Goal: Information Seeking & Learning: Learn about a topic

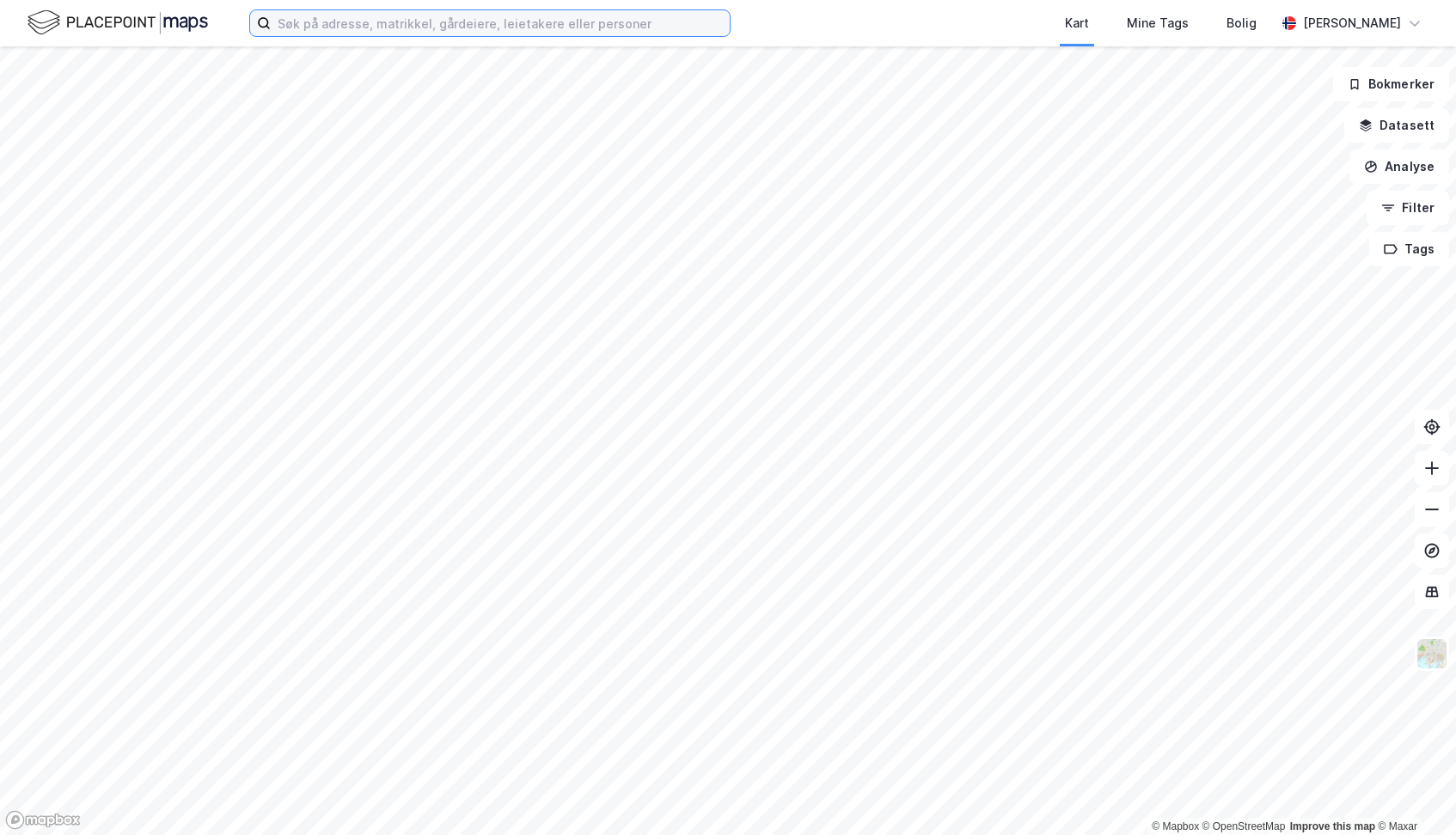
click at [461, 23] on input at bounding box center [500, 23] width 459 height 26
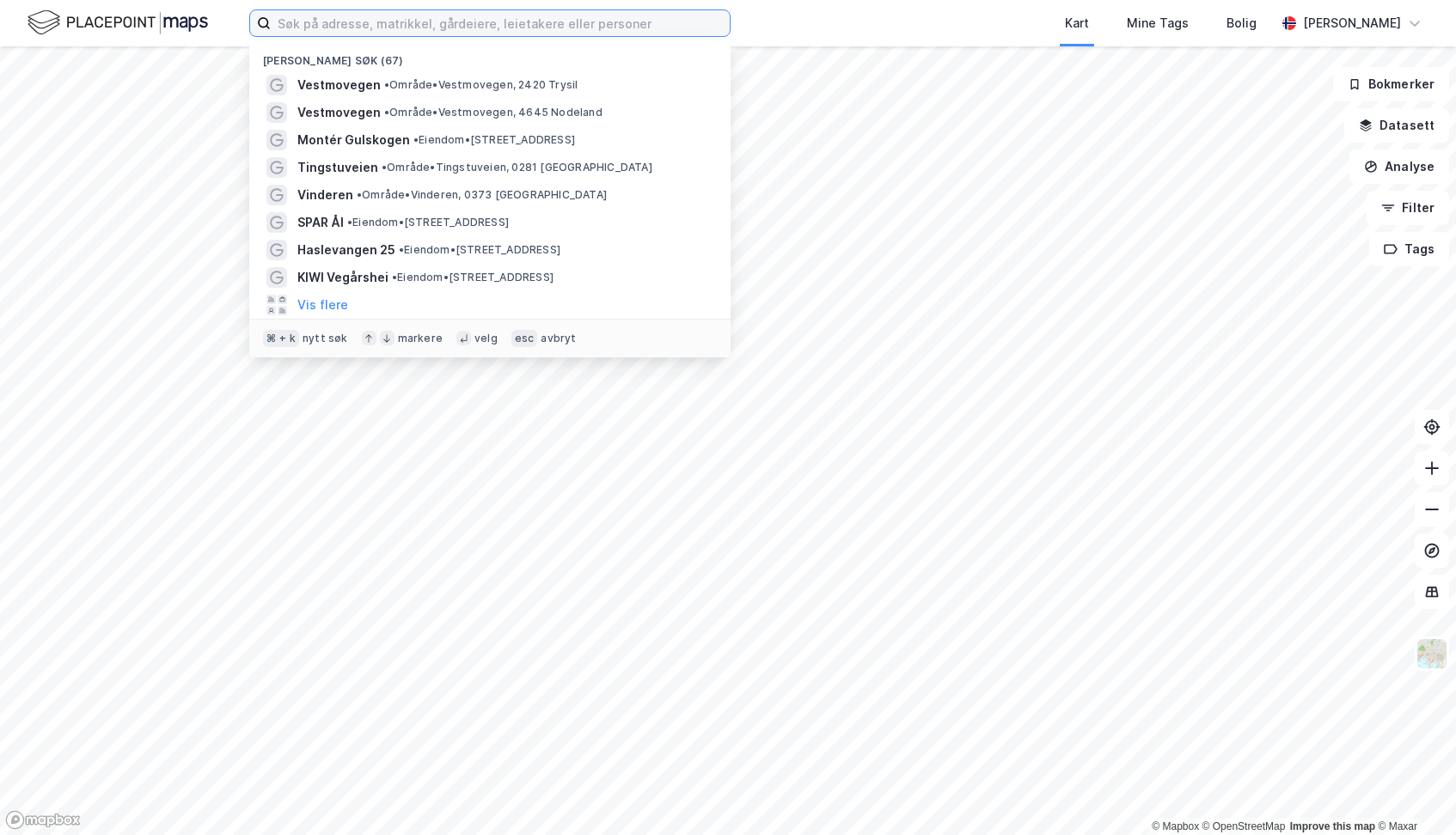
paste input "[STREET_ADDRESS]"
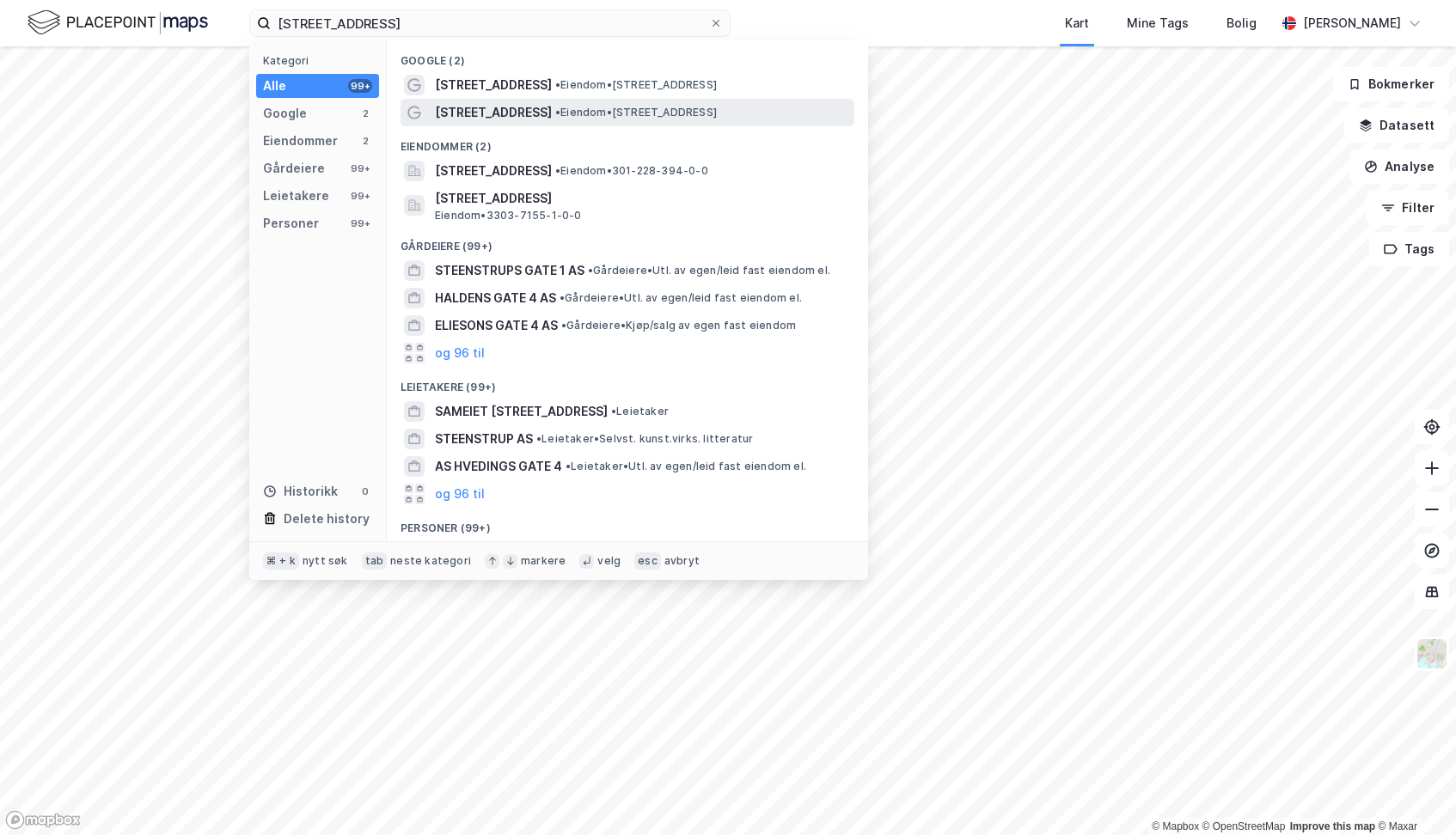
click at [456, 110] on span "[STREET_ADDRESS]" at bounding box center [492, 113] width 117 height 21
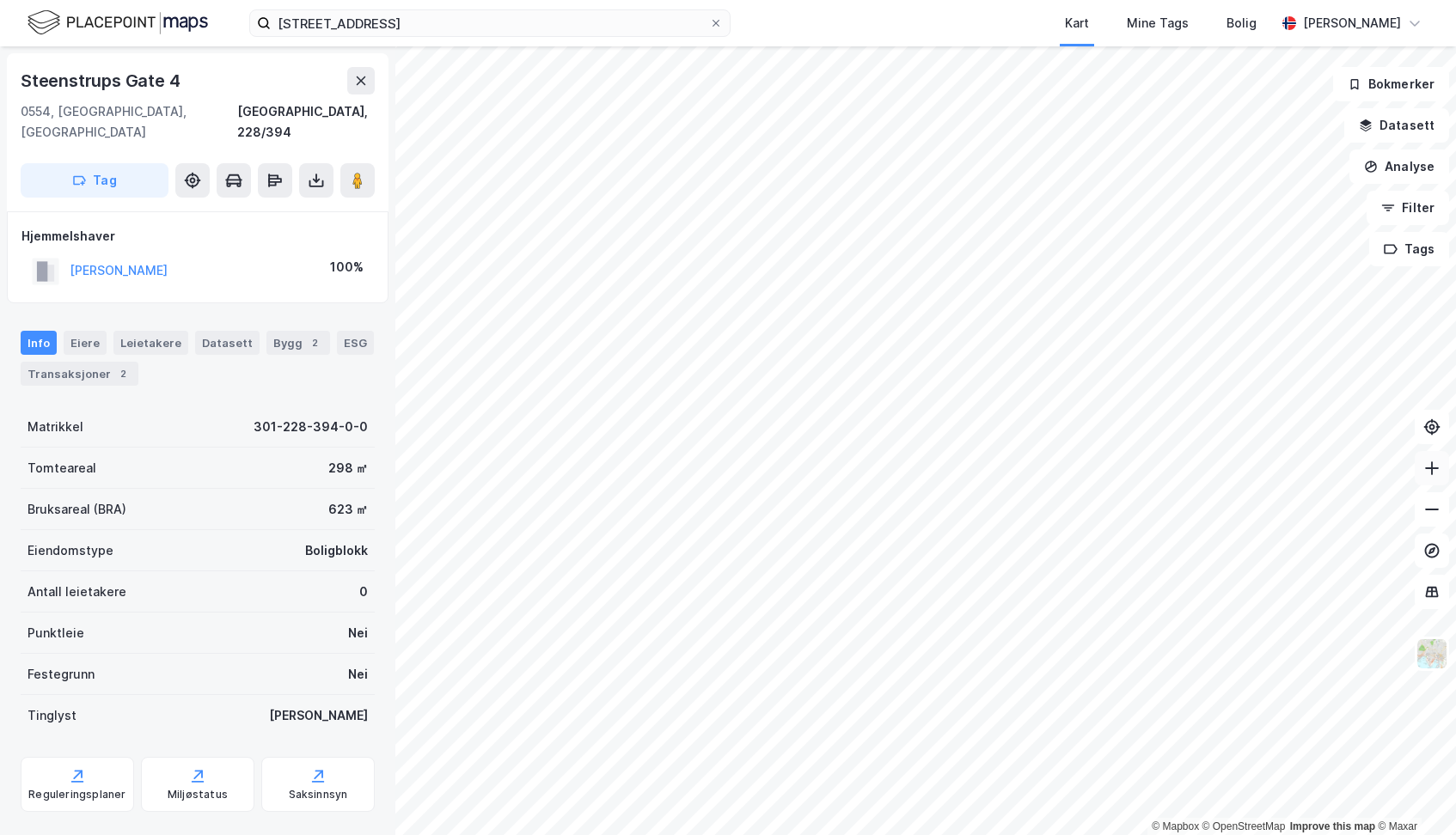
click at [1434, 474] on icon at bounding box center [1431, 467] width 17 height 17
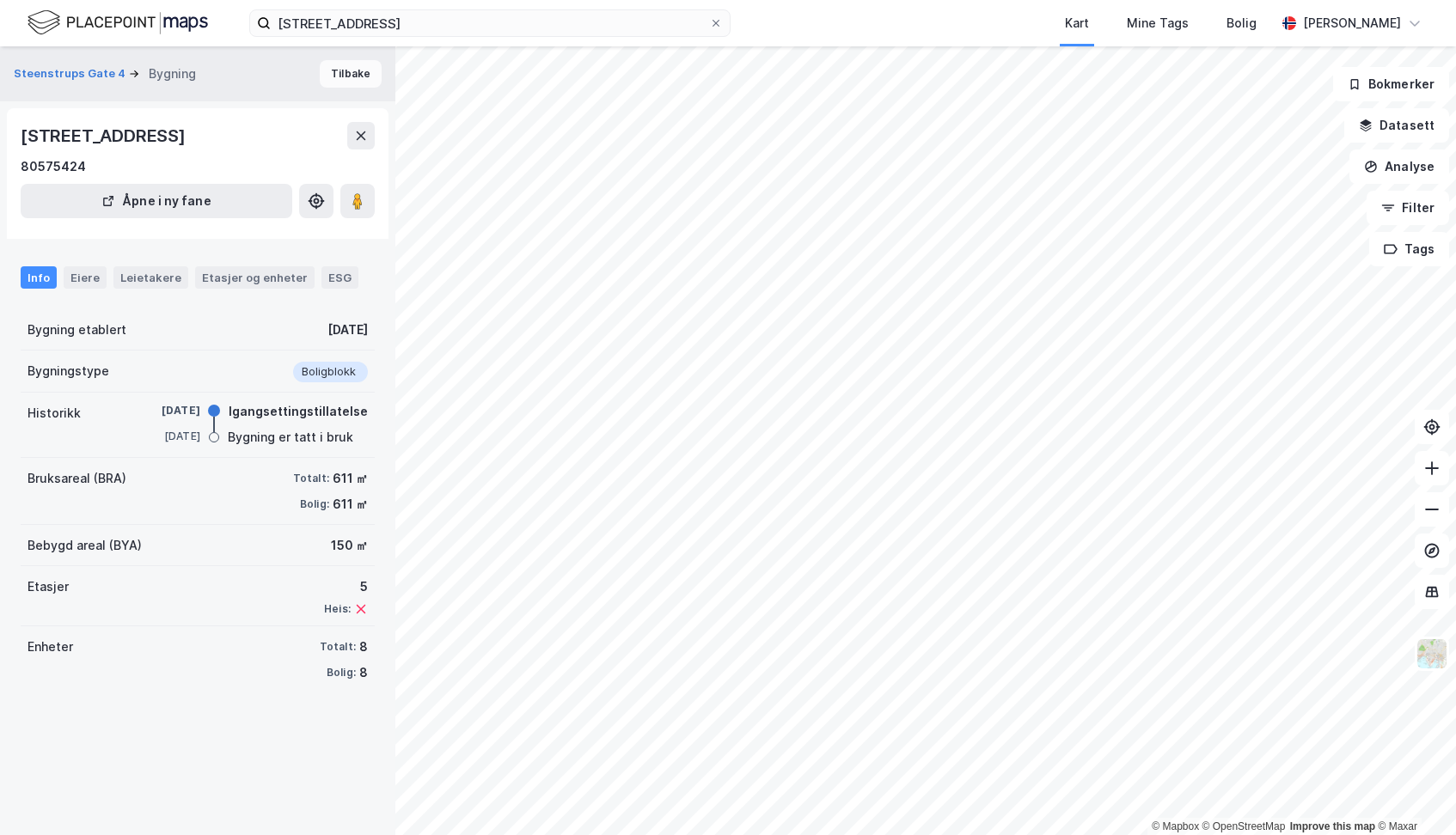
click at [345, 83] on button "Tilbake" at bounding box center [351, 74] width 62 height 28
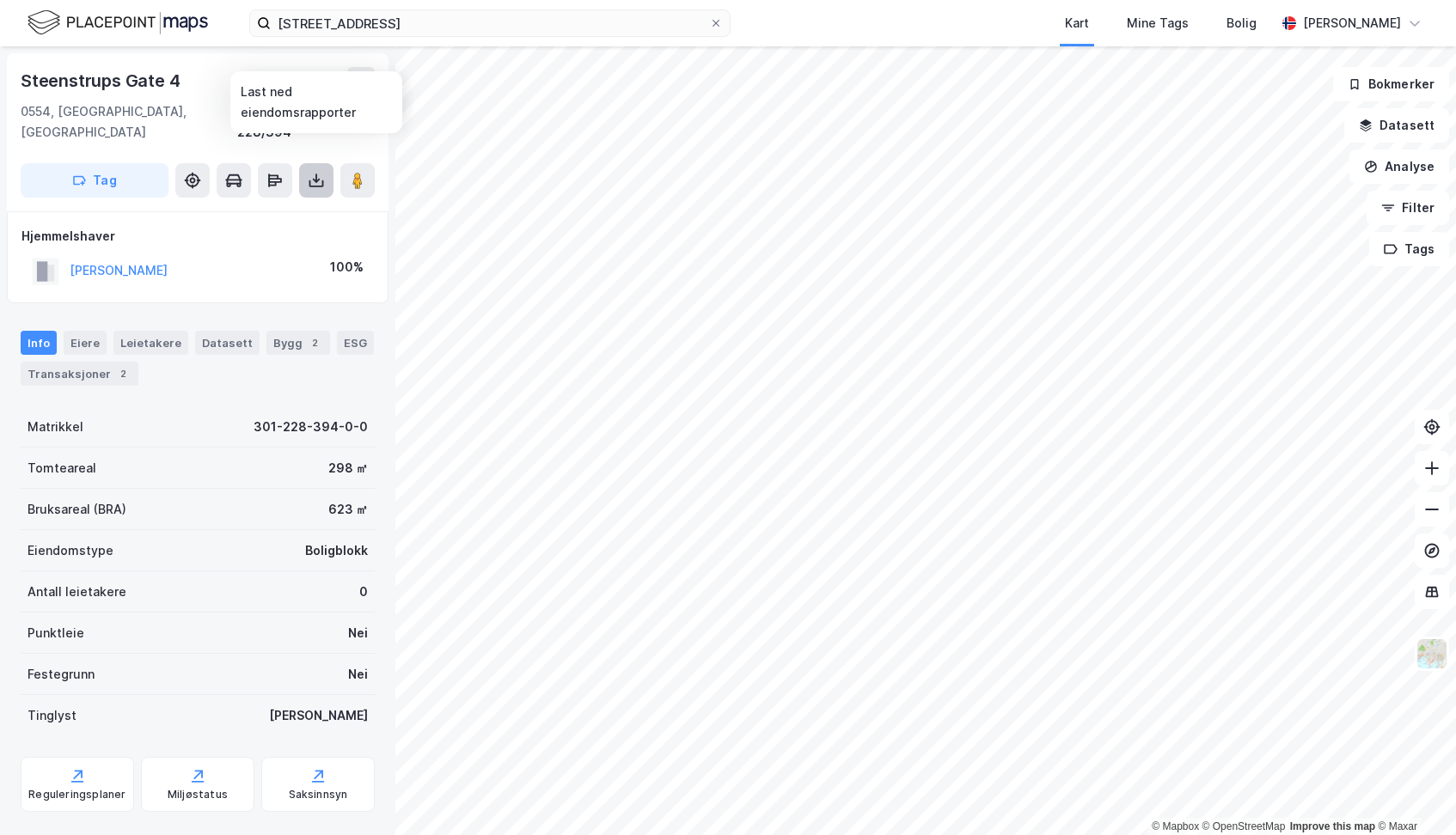
click at [315, 171] on icon at bounding box center [316, 179] width 17 height 17
click at [280, 208] on div "Last ned grunnbok" at bounding box center [231, 215] width 100 height 14
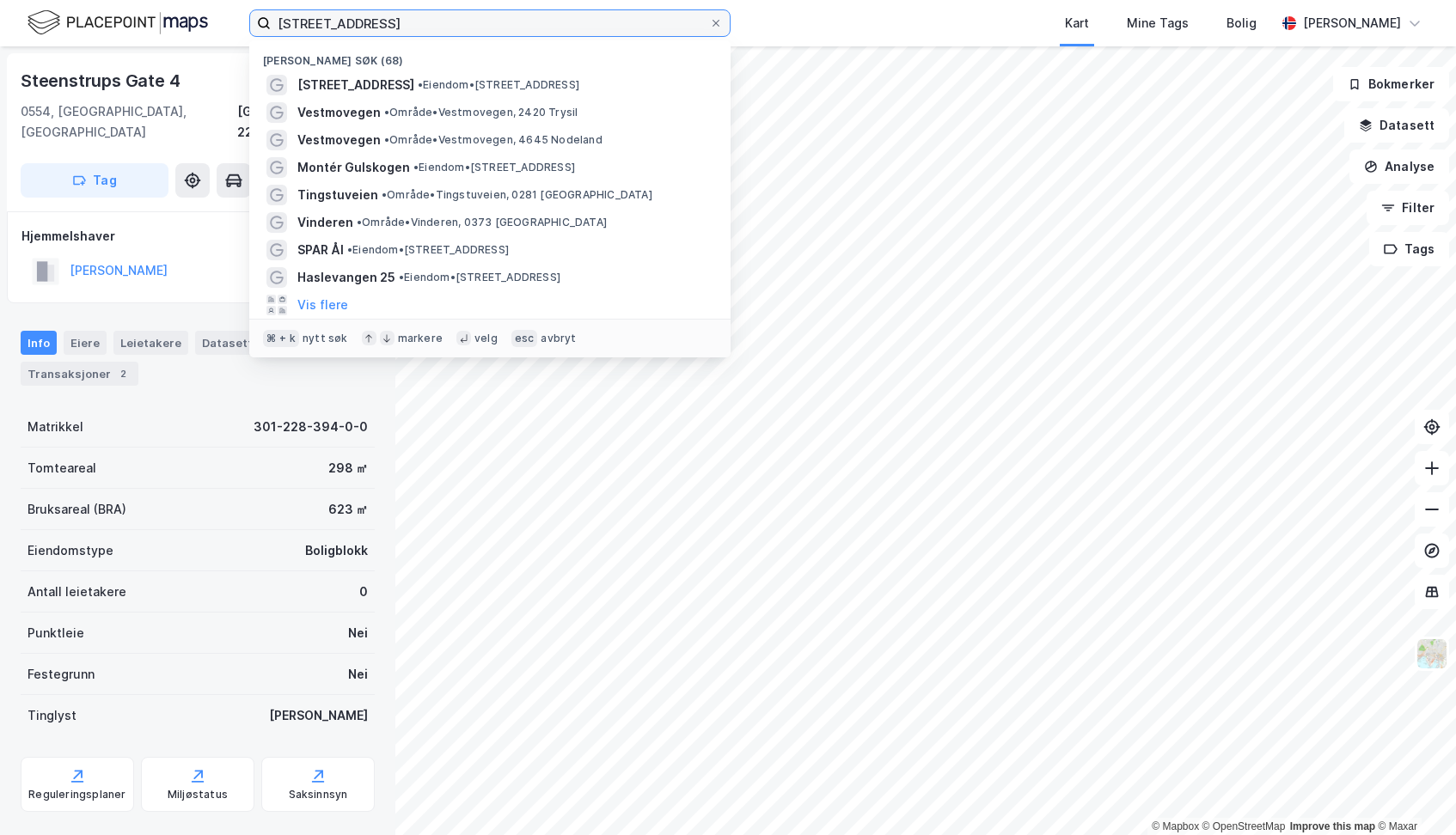
click at [455, 21] on input "[STREET_ADDRESS]" at bounding box center [490, 23] width 438 height 26
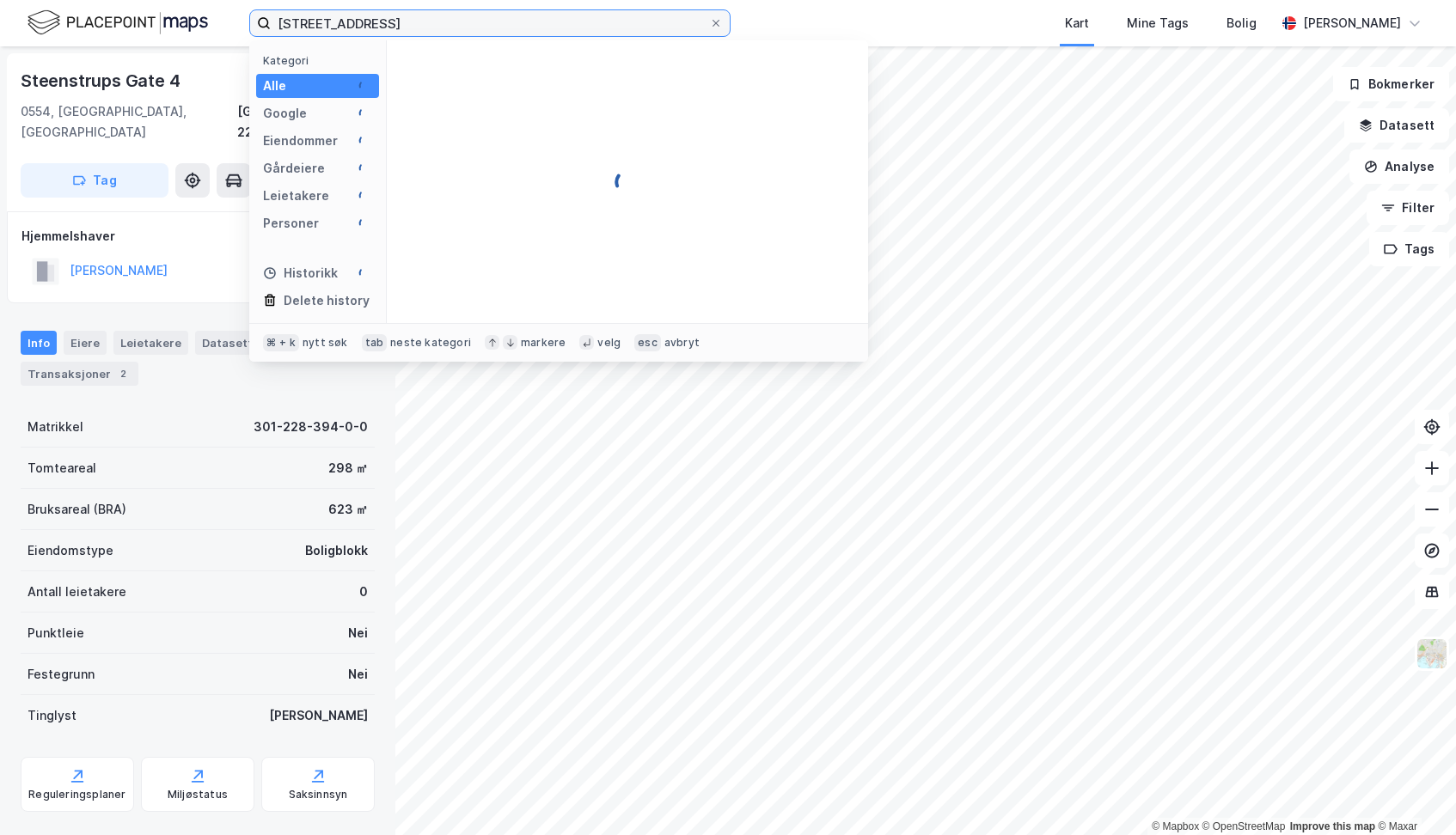
type input "[STREET_ADDRESS]"
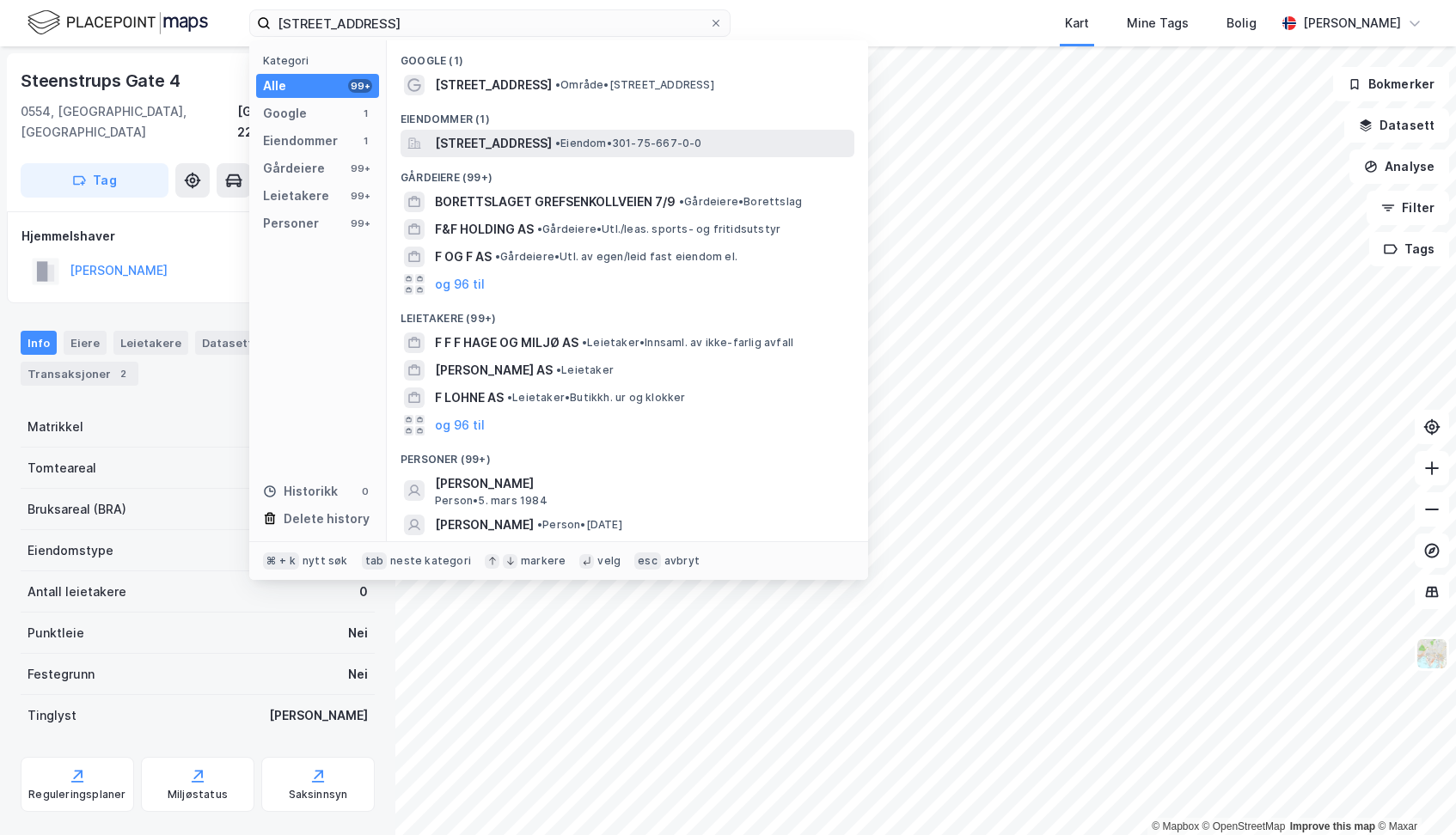
click at [471, 146] on span "[STREET_ADDRESS]" at bounding box center [492, 143] width 117 height 21
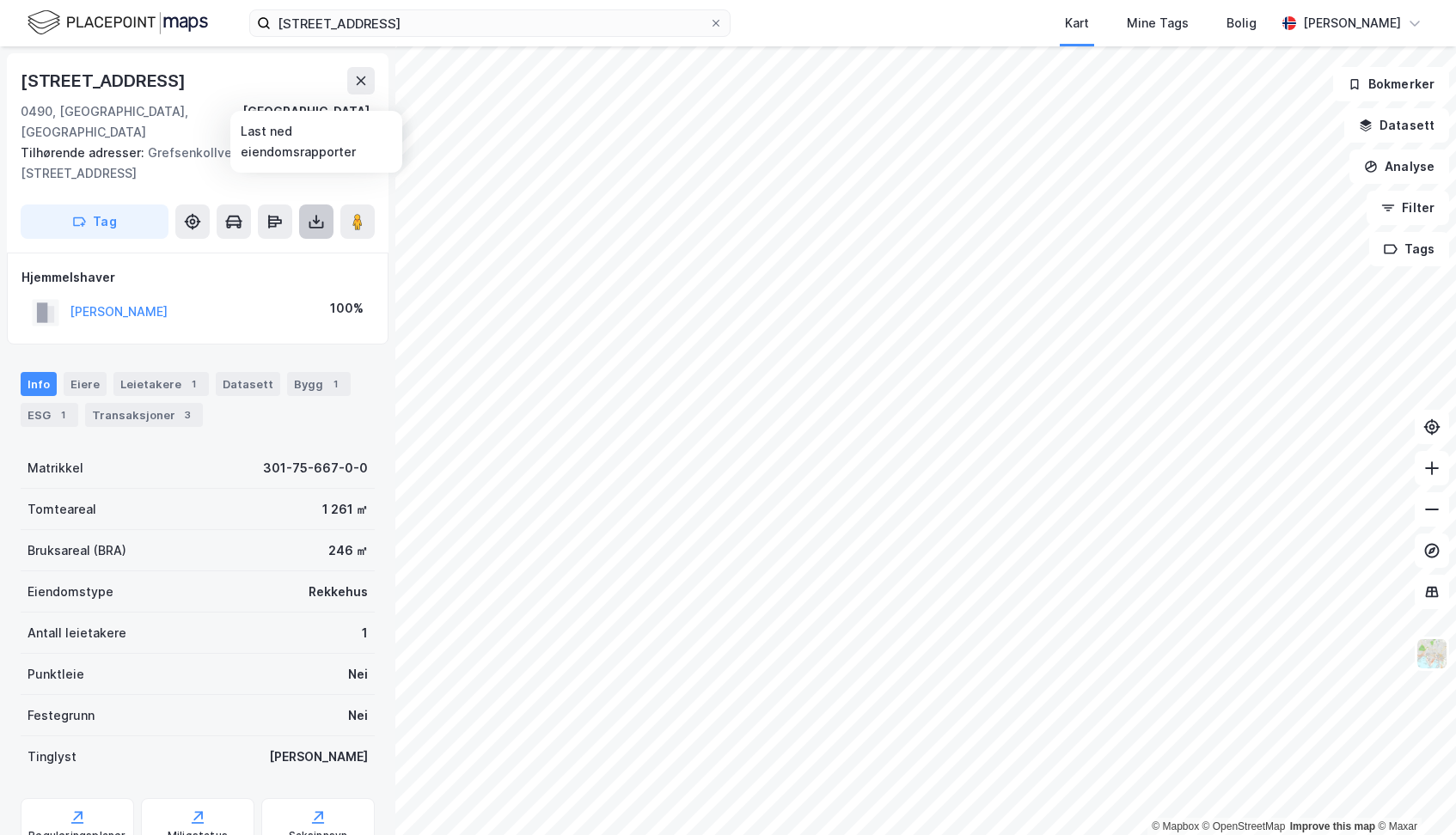
click at [319, 209] on button at bounding box center [316, 221] width 34 height 34
click at [274, 249] on div "Last ned grunnbok" at bounding box center [231, 256] width 100 height 14
click at [276, 295] on div "[PERSON_NAME] 100%" at bounding box center [198, 312] width 353 height 35
click at [141, 403] on div "Transaksjoner 3" at bounding box center [144, 415] width 118 height 24
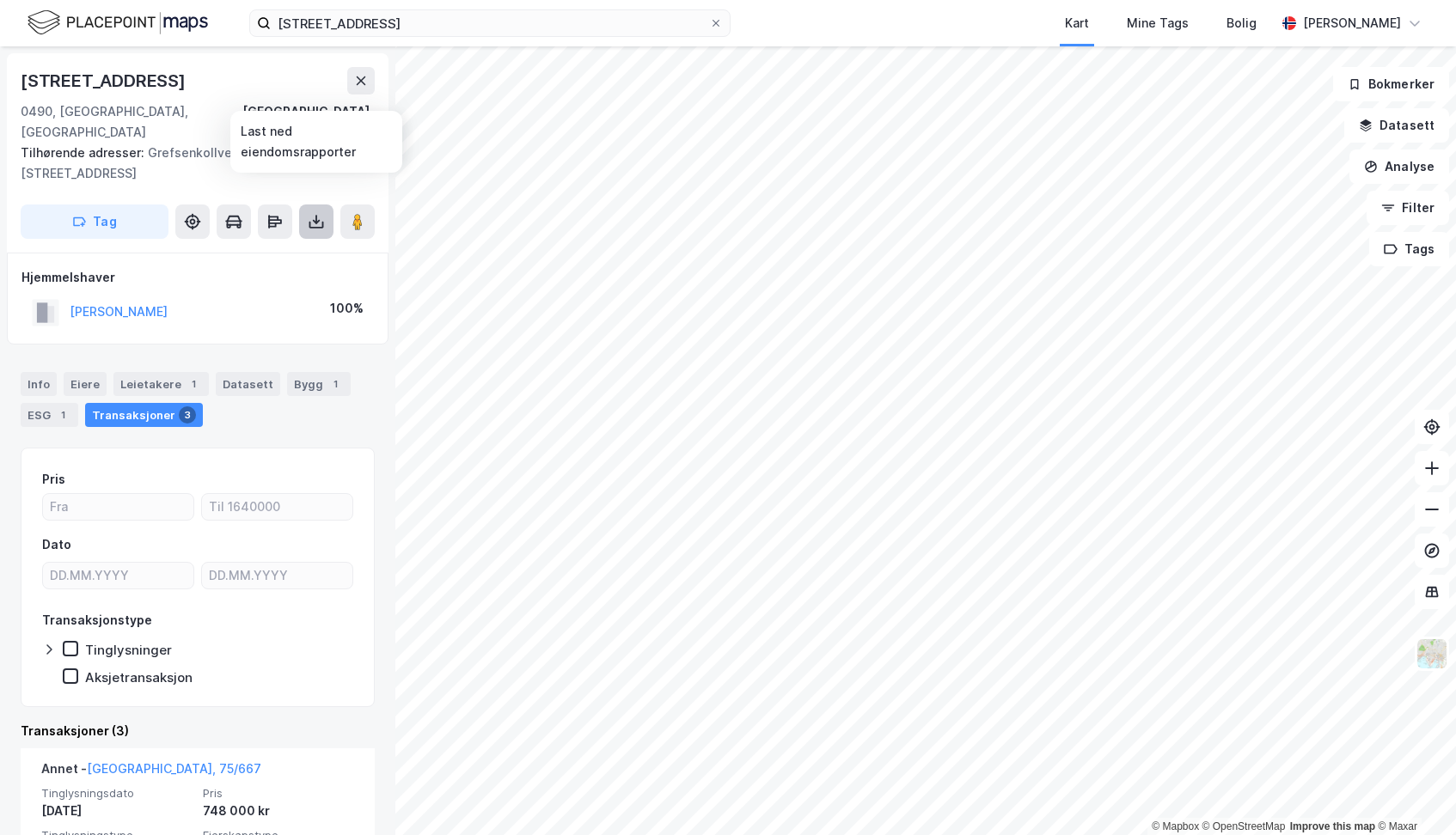
click at [310, 221] on icon at bounding box center [316, 224] width 15 height 7
click at [284, 298] on div "[PERSON_NAME] 100%" at bounding box center [198, 312] width 353 height 35
click at [1404, 166] on button "Analyse" at bounding box center [1399, 166] width 100 height 34
click at [1412, 213] on button "Filter" at bounding box center [1407, 207] width 83 height 34
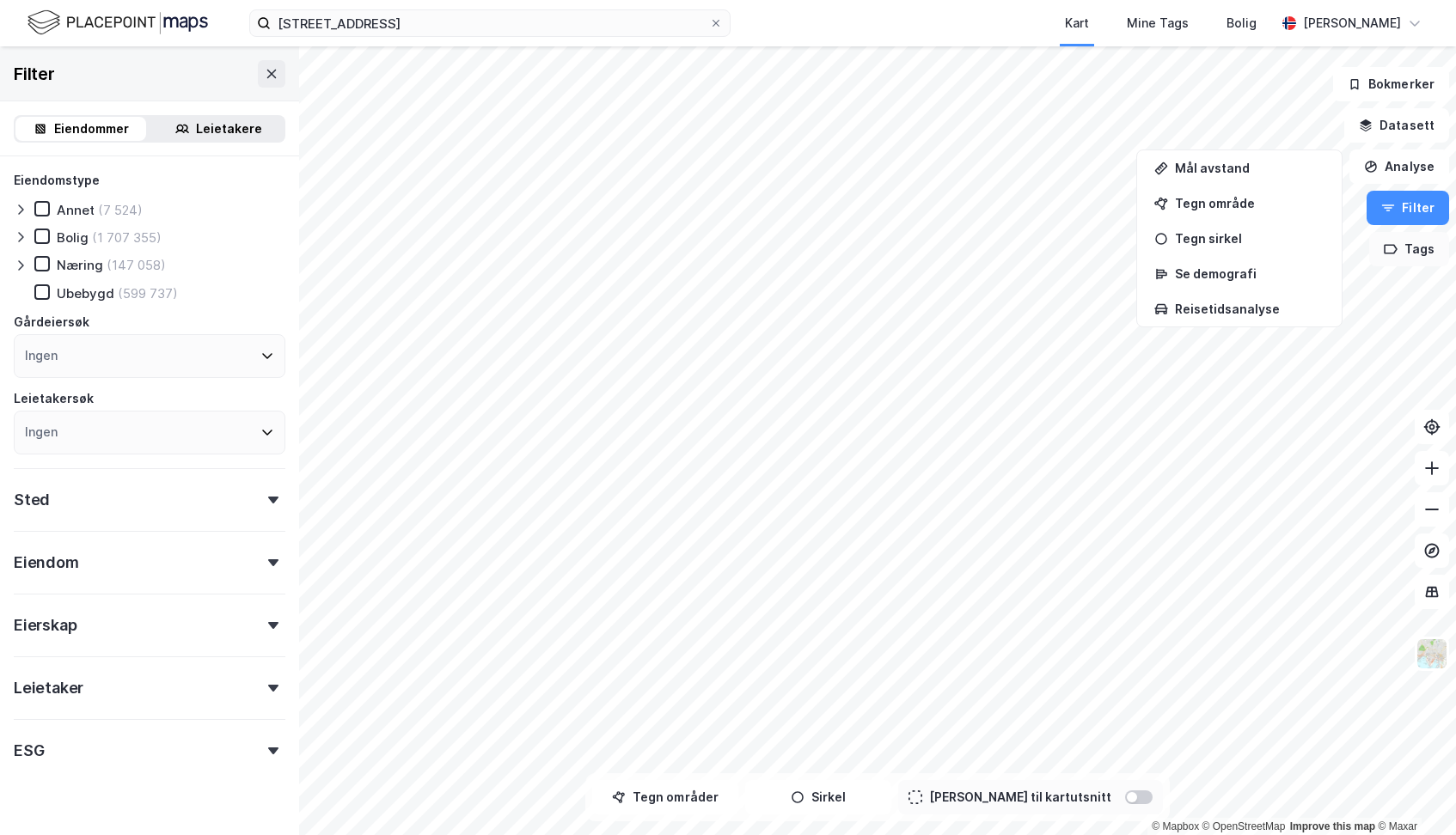
click at [1414, 246] on button "Tags" at bounding box center [1409, 249] width 80 height 34
click at [1327, 266] on icon at bounding box center [1333, 260] width 14 height 14
click at [1403, 127] on button "Datasett" at bounding box center [1396, 126] width 105 height 34
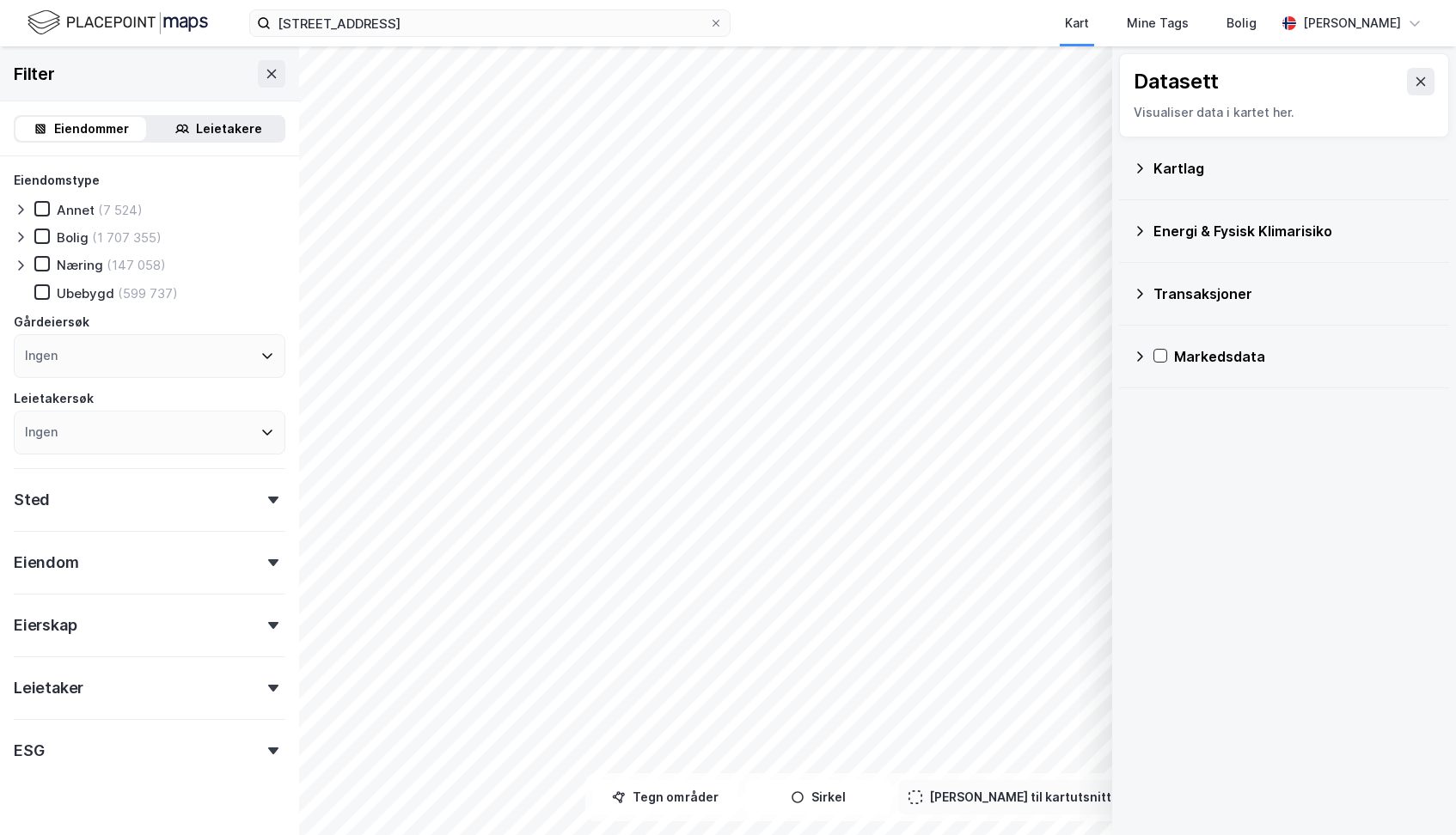
click at [1145, 168] on icon at bounding box center [1140, 168] width 14 height 14
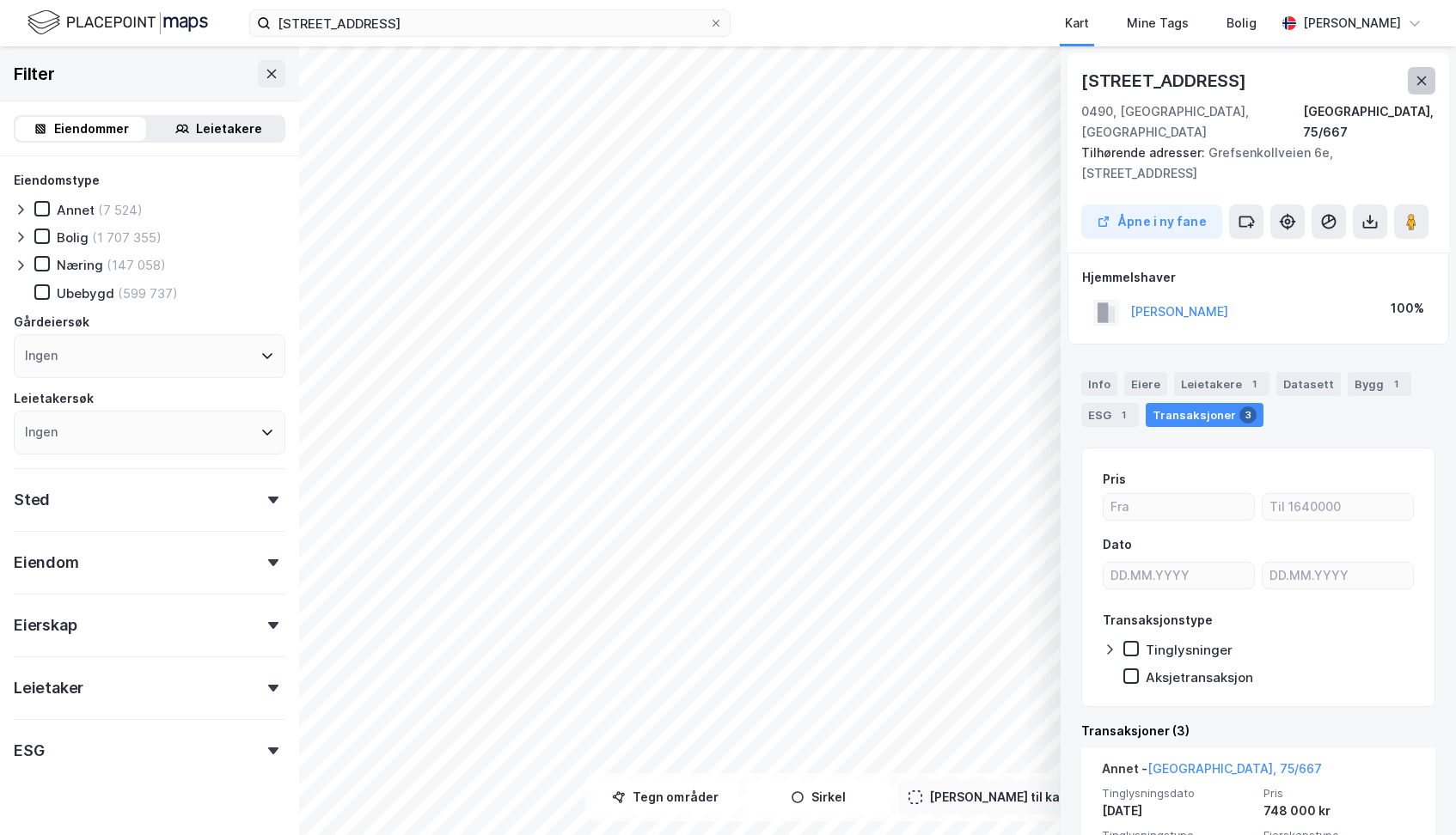
click at [1420, 81] on icon at bounding box center [1421, 81] width 14 height 14
click at [1095, 372] on div "Info" at bounding box center [1099, 384] width 36 height 24
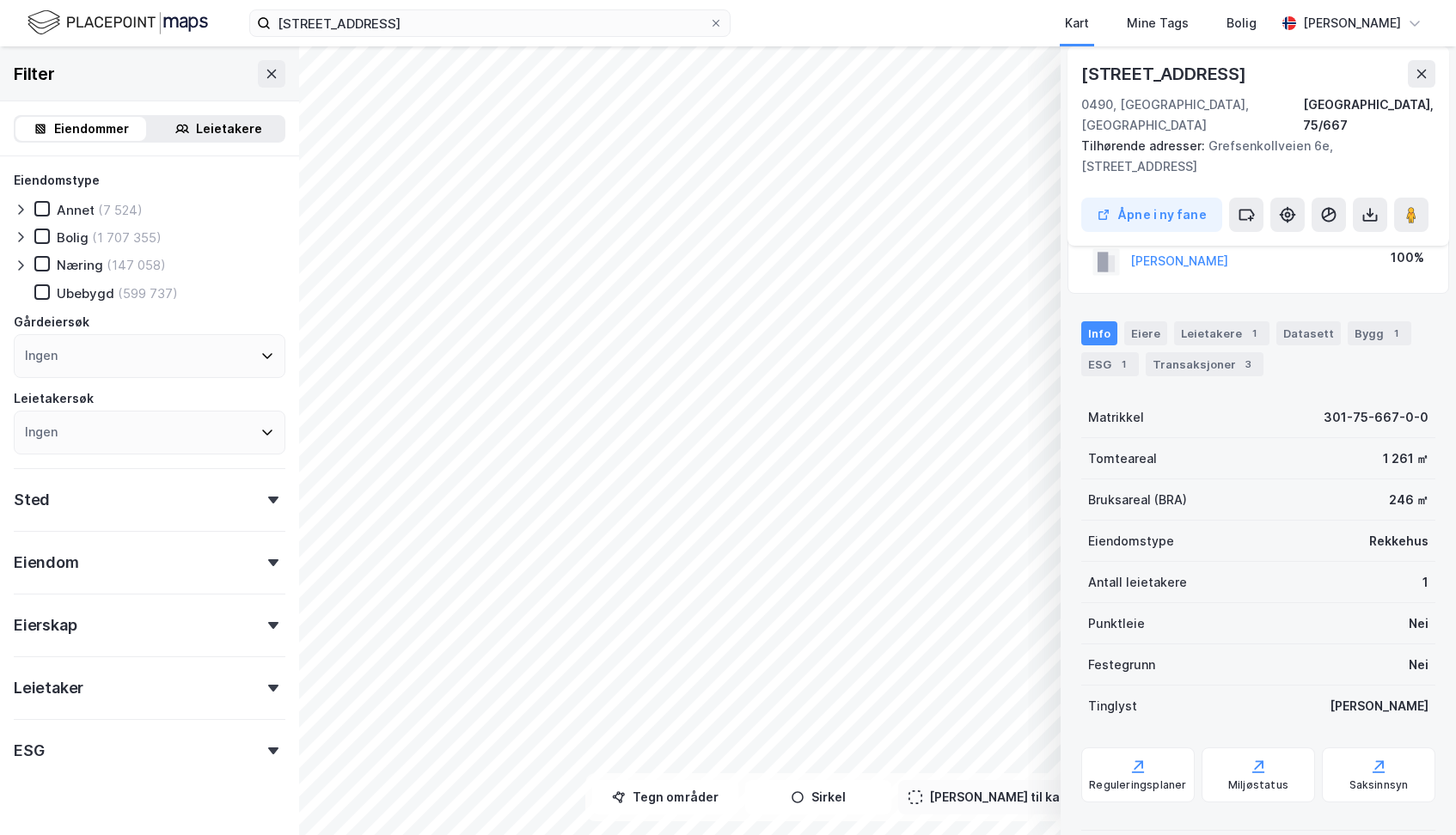
scroll to position [50, 0]
click at [1353, 754] on div "Saksinnsyn" at bounding box center [1378, 775] width 114 height 55
